Goal: Information Seeking & Learning: Learn about a topic

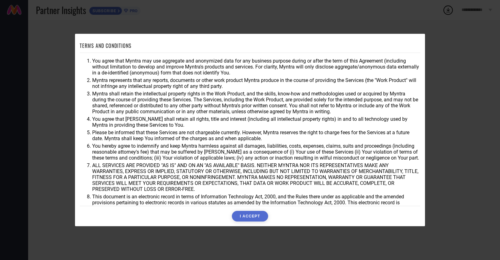
click at [250, 215] on button "I ACCEPT" at bounding box center [250, 216] width 36 height 11
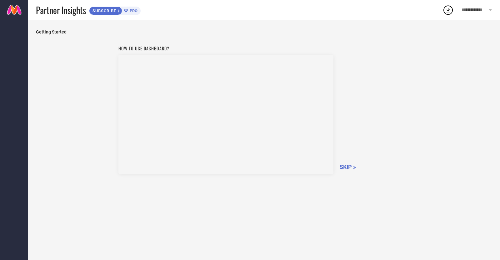
click at [350, 166] on span "SKIP »" at bounding box center [348, 167] width 16 height 7
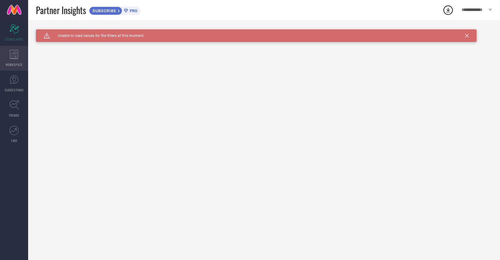
click at [17, 55] on icon at bounding box center [14, 54] width 9 height 9
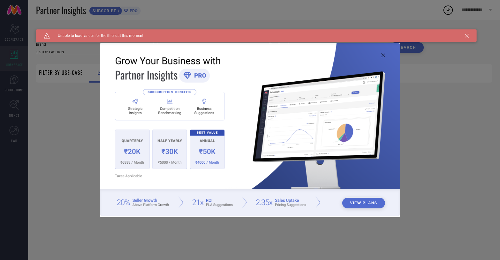
type input "1 STOP FASHION"
type input "All"
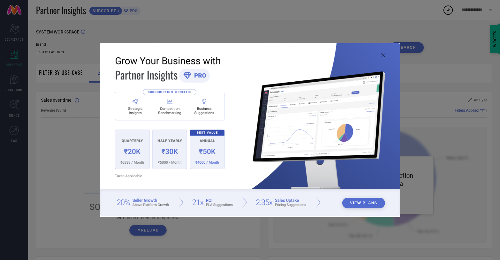
click at [383, 57] on icon at bounding box center [384, 55] width 4 height 4
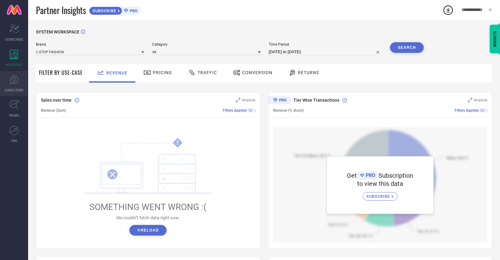
click at [14, 83] on icon at bounding box center [13, 79] width 9 height 9
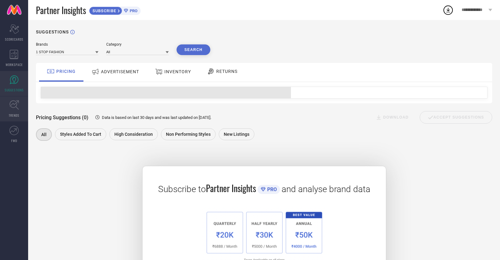
click at [13, 105] on icon at bounding box center [14, 105] width 10 height 10
